Goal: Task Accomplishment & Management: Manage account settings

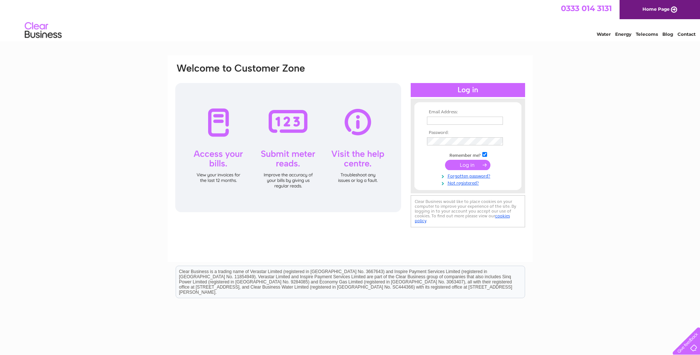
click at [456, 123] on input "text" at bounding box center [465, 121] width 76 height 8
type input "finance@emmausglasgow.org.uk"
click at [460, 166] on input "submit" at bounding box center [467, 166] width 45 height 10
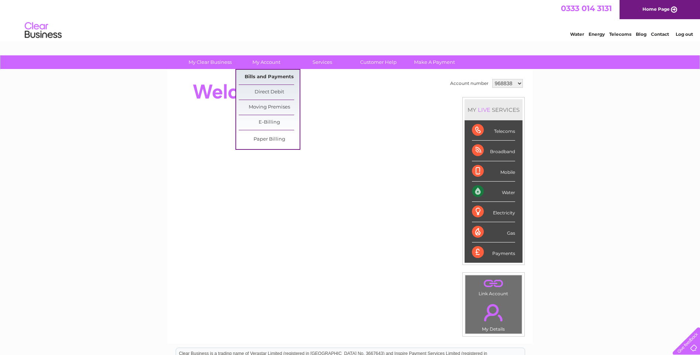
click at [267, 79] on link "Bills and Payments" at bounding box center [269, 77] width 61 height 15
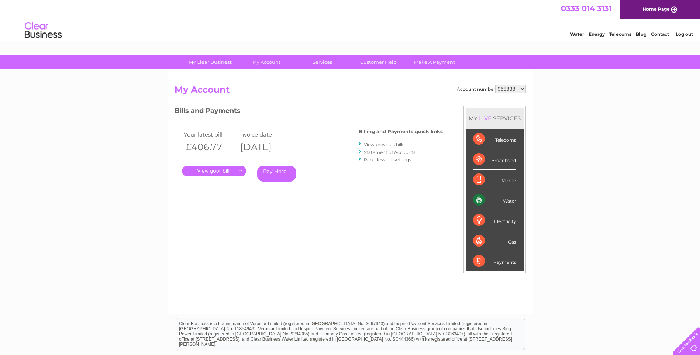
click at [208, 171] on link "." at bounding box center [214, 171] width 64 height 11
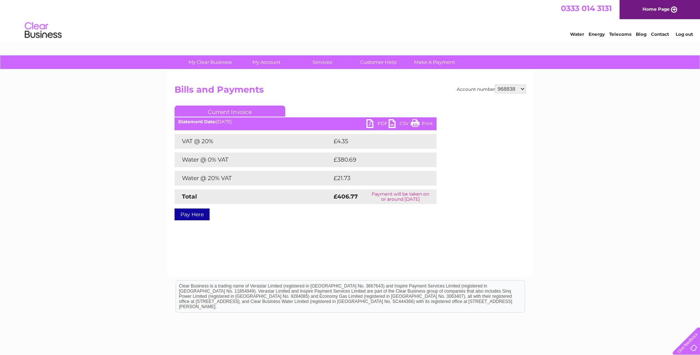
click at [374, 124] on link "PDF" at bounding box center [378, 124] width 22 height 11
click at [509, 90] on select "968838 1089471" at bounding box center [511, 89] width 31 height 9
select select "1089471"
click at [496, 85] on select "968838 1089471" at bounding box center [511, 89] width 31 height 9
click at [377, 125] on link "PDF" at bounding box center [378, 124] width 22 height 11
